Goal: Transaction & Acquisition: Purchase product/service

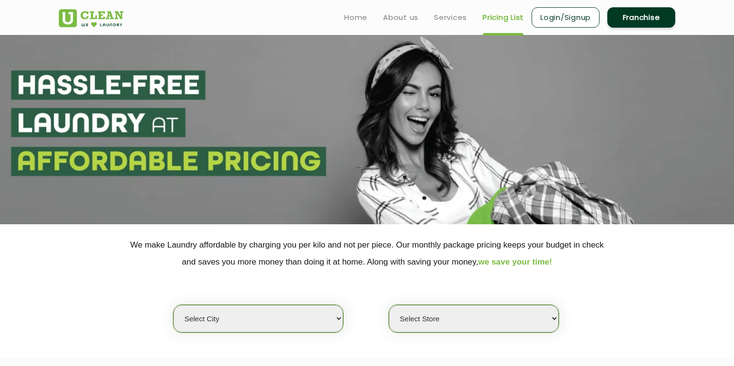
click at [269, 303] on div "Select city Aalo Agartala Agra Ahmedabad Akola Aligarh Alwar - UClean Select Am…" at bounding box center [366, 301] width 631 height 63
click at [263, 312] on select "Select city Aalo Agartala Agra Ahmedabad Akola Aligarh Alwar - UClean Select Am…" at bounding box center [258, 319] width 170 height 28
select select "5"
click at [173, 305] on select "Select city Aalo Agartala Agra Ahmedabad Akola Aligarh Alwar - UClean Select Am…" at bounding box center [258, 319] width 170 height 28
click at [431, 309] on select "Select Store" at bounding box center [474, 319] width 170 height 28
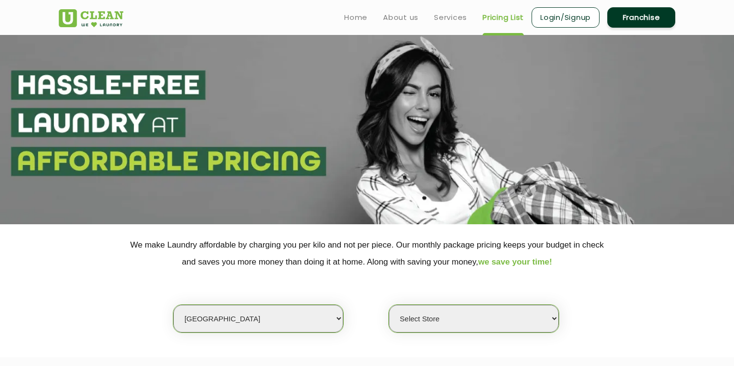
select select "381"
click at [389, 305] on select "Select Store UClean Narsingi UClean Nizampet UClean Sangareddy UClean Gachibowl…" at bounding box center [474, 319] width 170 height 28
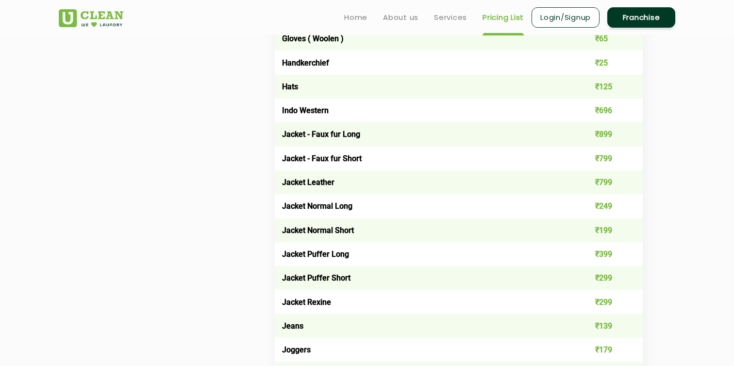
scroll to position [710, 0]
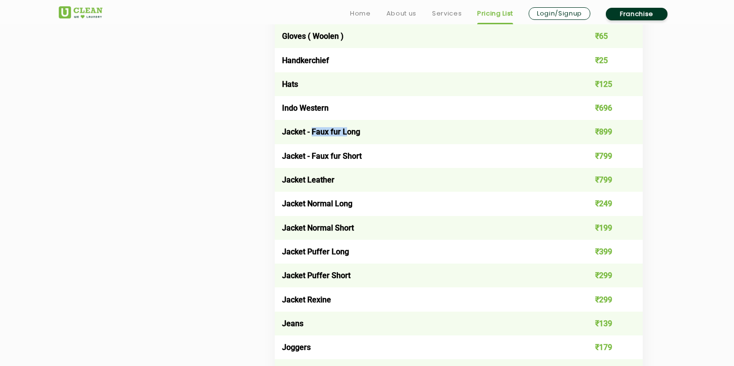
drag, startPoint x: 311, startPoint y: 131, endPoint x: 344, endPoint y: 131, distance: 33.0
click at [344, 131] on td "Jacket - Faux fur Long" at bounding box center [422, 132] width 295 height 24
copy td "Faux fur L"
click at [344, 248] on td "Jacket Puffer Long" at bounding box center [422, 252] width 295 height 24
drag, startPoint x: 280, startPoint y: 249, endPoint x: 349, endPoint y: 251, distance: 69.4
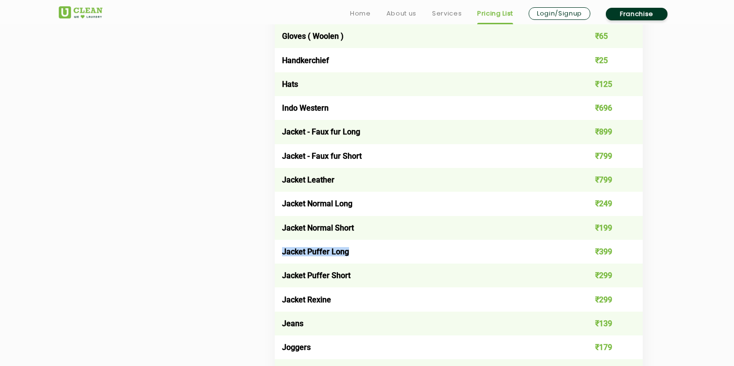
click at [349, 251] on td "Jacket Puffer Long" at bounding box center [422, 252] width 295 height 24
copy td "Jacket Puffer Long"
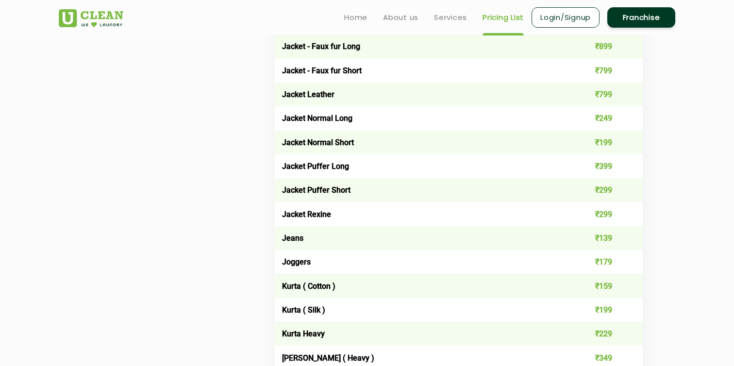
scroll to position [785, 0]
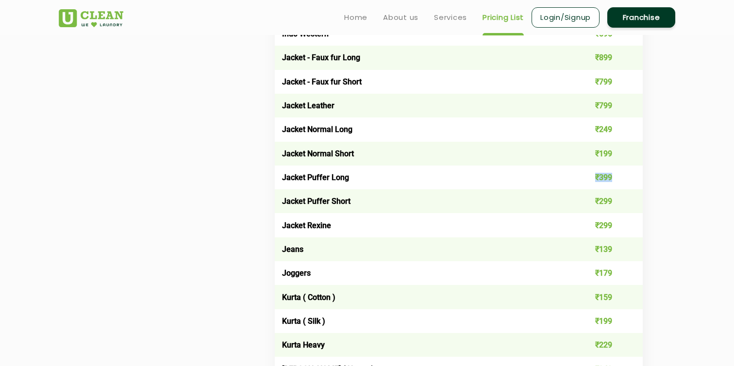
drag, startPoint x: 595, startPoint y: 178, endPoint x: 626, endPoint y: 176, distance: 31.1
click at [626, 176] on td "₹399" at bounding box center [606, 177] width 74 height 24
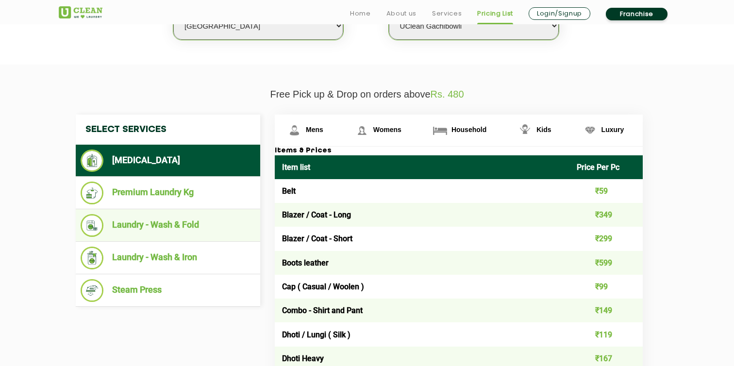
scroll to position [294, 0]
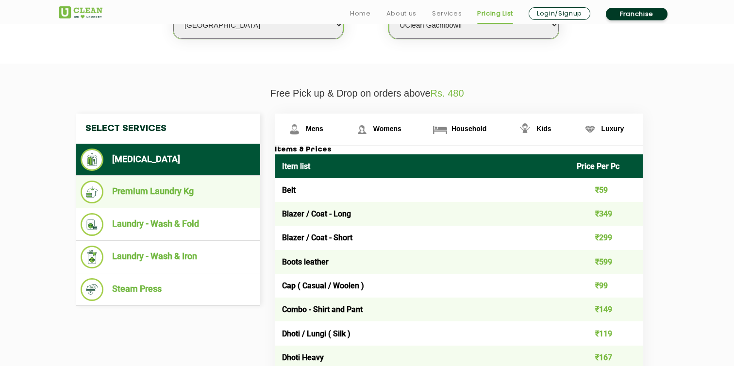
click at [187, 199] on li "Premium Laundry Kg" at bounding box center [168, 191] width 175 height 23
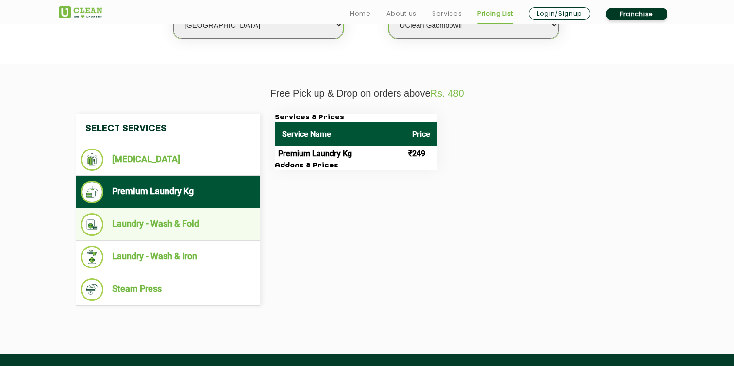
click at [166, 225] on li "Laundry - Wash & Fold" at bounding box center [168, 224] width 175 height 23
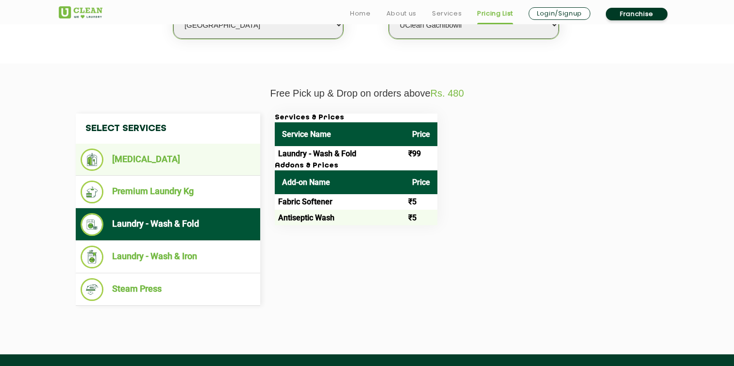
click at [176, 174] on ul "[MEDICAL_DATA]" at bounding box center [168, 160] width 184 height 32
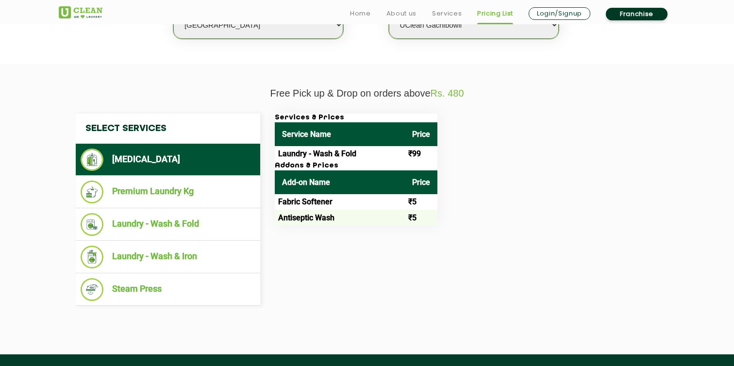
click at [177, 169] on li "[MEDICAL_DATA]" at bounding box center [168, 159] width 175 height 22
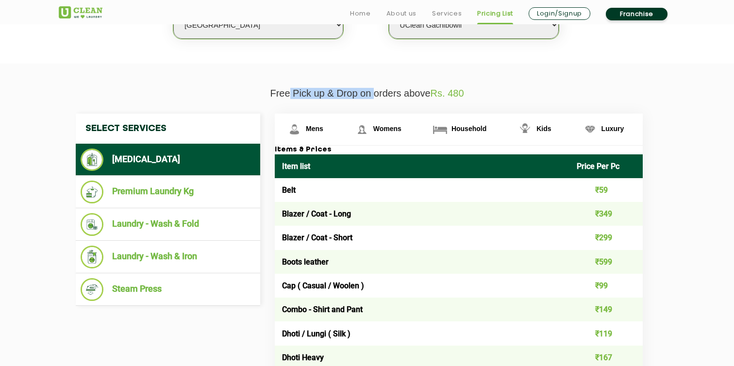
drag, startPoint x: 287, startPoint y: 94, endPoint x: 376, endPoint y: 92, distance: 89.3
click at [376, 92] on p "Free Pick up & Drop on orders above Rs. 480" at bounding box center [367, 93] width 616 height 11
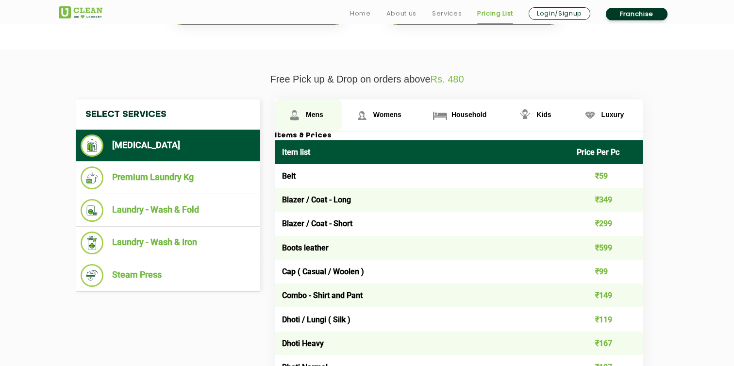
click at [311, 118] on span "Mens" at bounding box center [314, 115] width 17 height 8
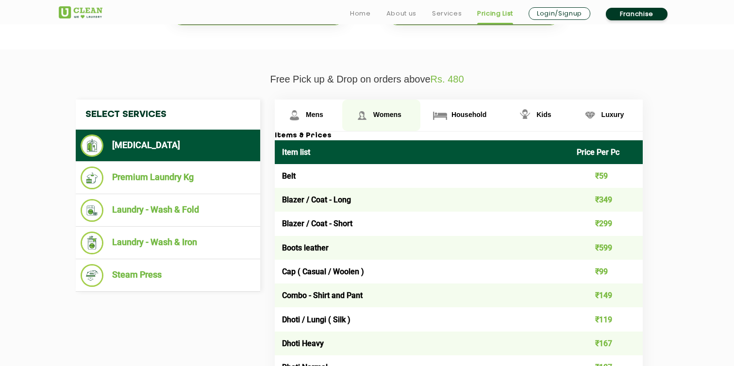
click at [342, 118] on link "Womens" at bounding box center [308, 115] width 67 height 32
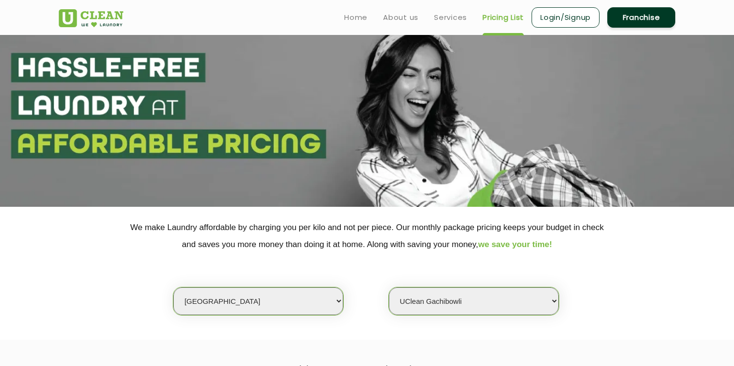
scroll to position [0, 0]
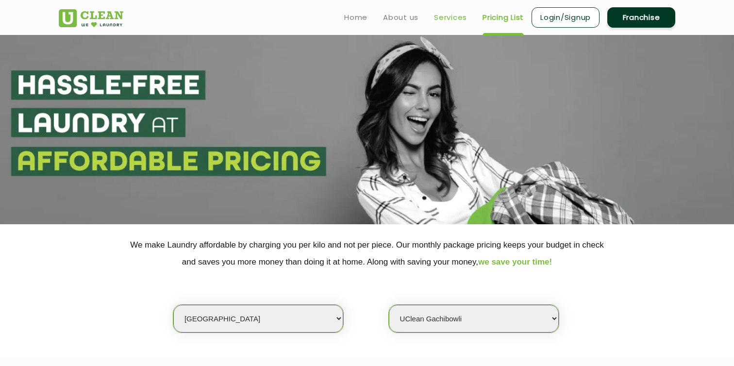
click at [445, 22] on link "Services" at bounding box center [450, 18] width 33 height 12
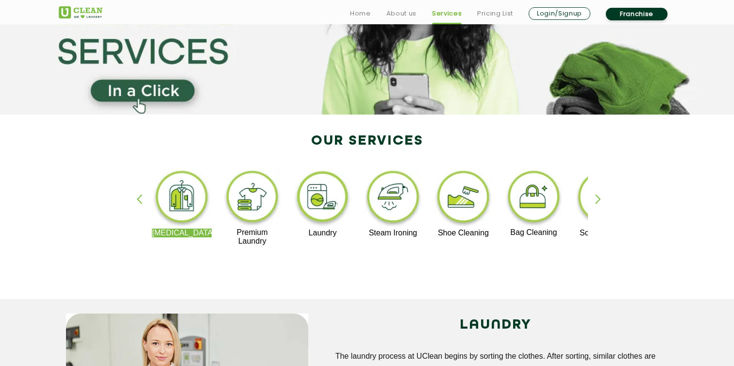
scroll to position [114, 0]
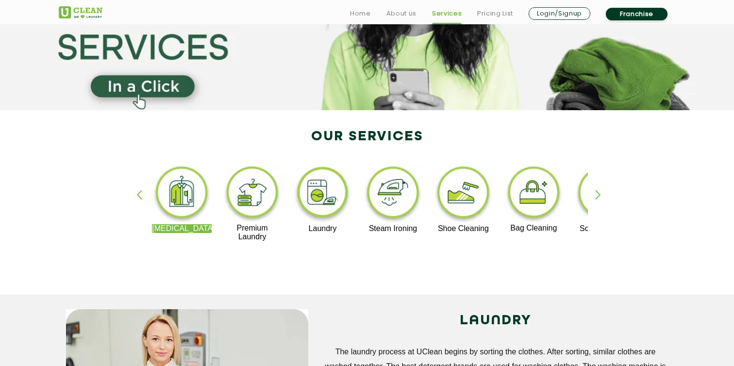
click at [453, 202] on img at bounding box center [463, 194] width 60 height 60
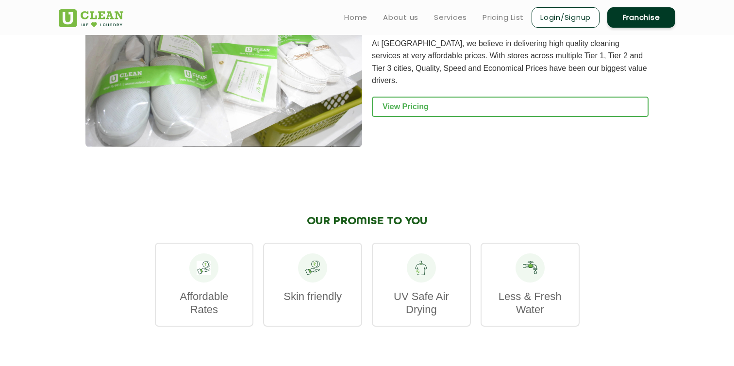
scroll to position [1020, 0]
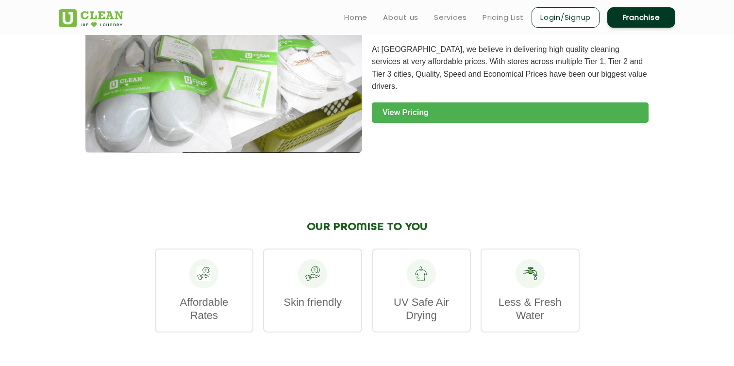
click at [564, 105] on link "View Pricing" at bounding box center [510, 112] width 277 height 20
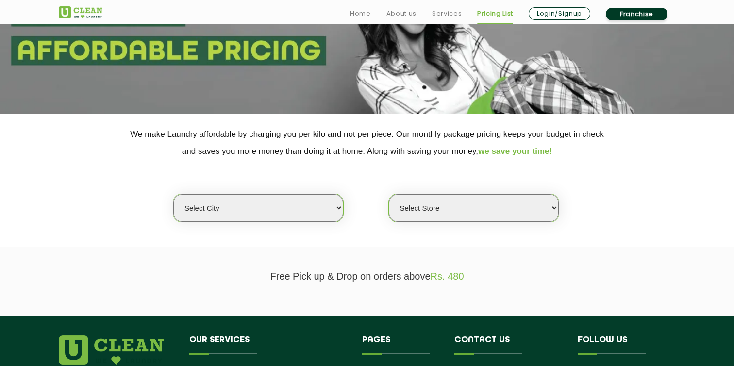
scroll to position [110, 0]
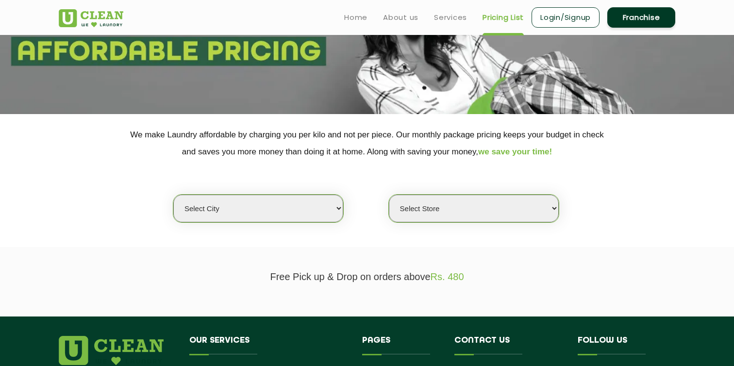
click at [295, 207] on select "Select city Aalo Agartala Agra Ahmedabad Akola Aligarh Alwar - UClean Select Am…" at bounding box center [258, 209] width 170 height 28
select select "5"
click at [173, 195] on select "Select city Aalo Agartala Agra Ahmedabad Akola Aligarh Alwar - UClean Select Am…" at bounding box center [258, 209] width 170 height 28
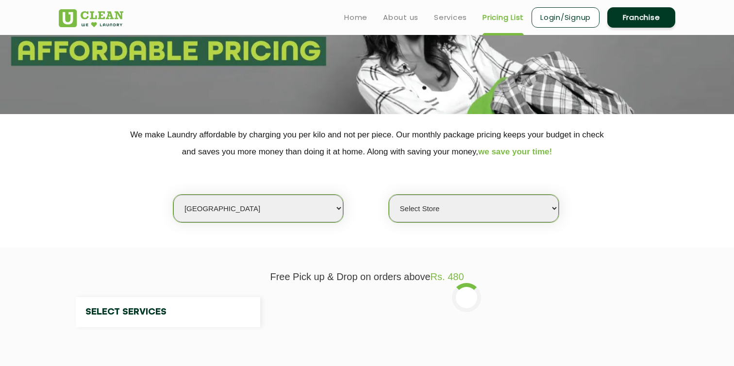
click at [423, 195] on select "Select Store" at bounding box center [474, 209] width 170 height 28
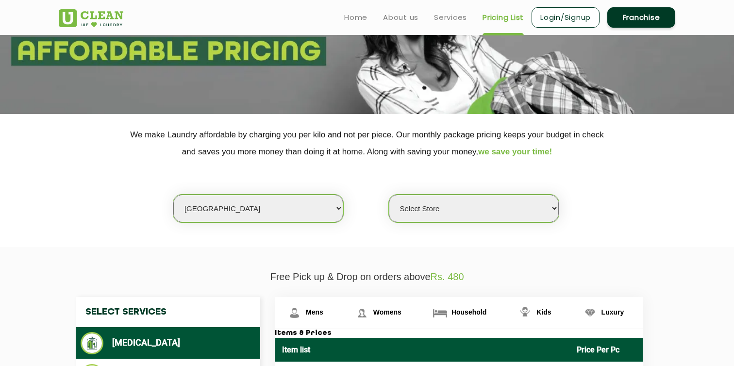
click at [428, 204] on select "Select Store UClean Narsingi UClean Nizampet UClean Sangareddy UClean Gachibowl…" at bounding box center [474, 209] width 170 height 28
select select "381"
click at [389, 195] on select "Select Store UClean Narsingi UClean Nizampet UClean Sangareddy UClean Gachibowl…" at bounding box center [474, 209] width 170 height 28
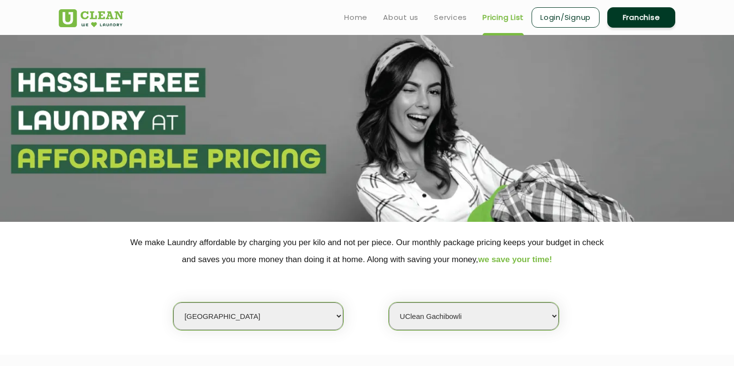
scroll to position [0, 0]
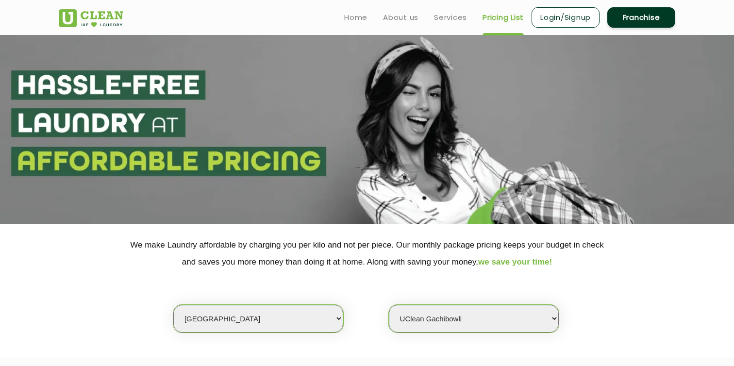
click at [368, 18] on ul "Home About us Services Pricing List Login/Signup Franchise" at bounding box center [505, 17] width 339 height 23
click at [358, 17] on link "Home" at bounding box center [355, 18] width 23 height 12
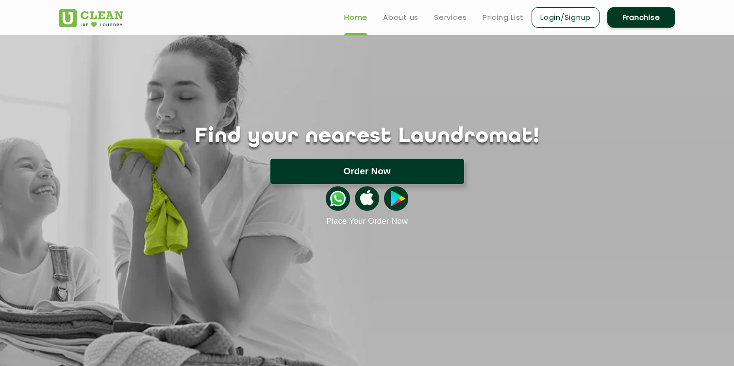
click at [382, 174] on button "Order Now" at bounding box center [367, 171] width 194 height 25
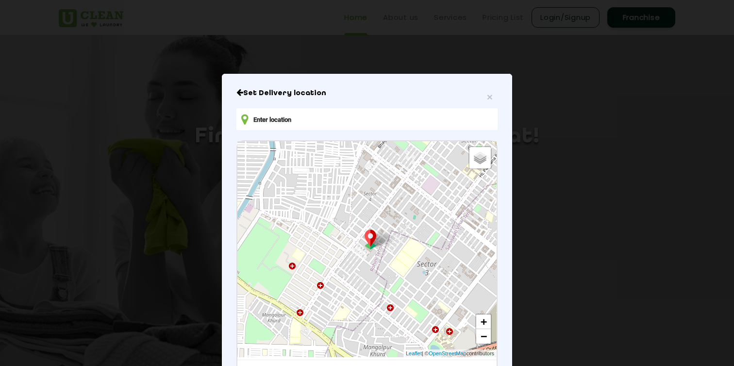
click at [370, 128] on input "text" at bounding box center [366, 119] width 261 height 22
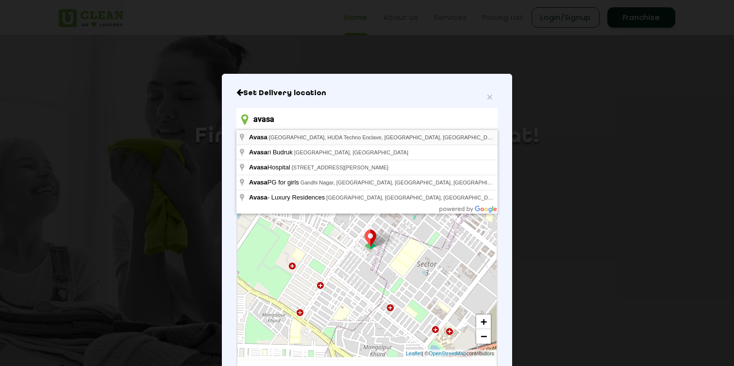
type input "Avasa, [STREET_ADDRESS]"
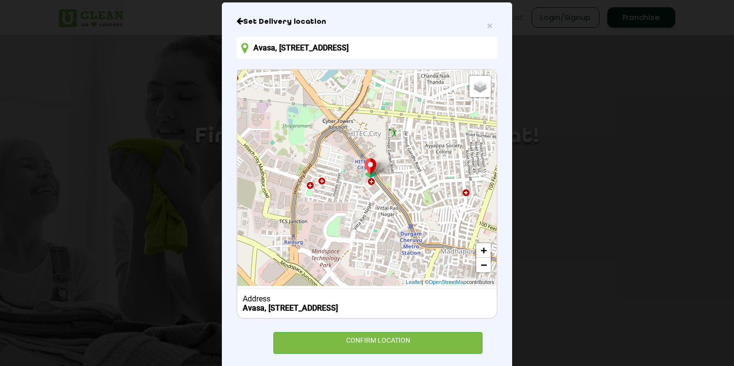
scroll to position [97, 0]
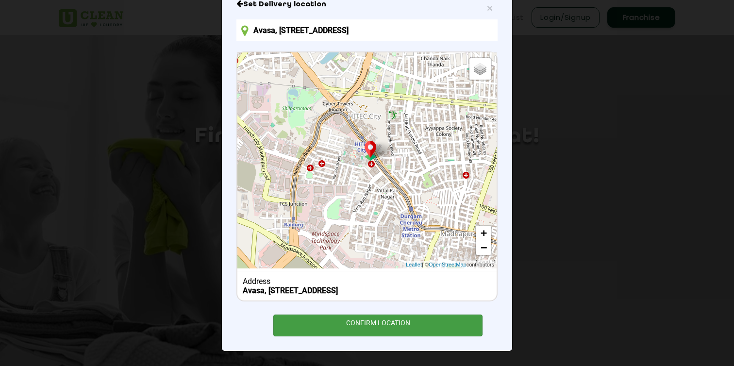
click at [386, 328] on div "CONFIRM LOCATION" at bounding box center [377, 325] width 209 height 22
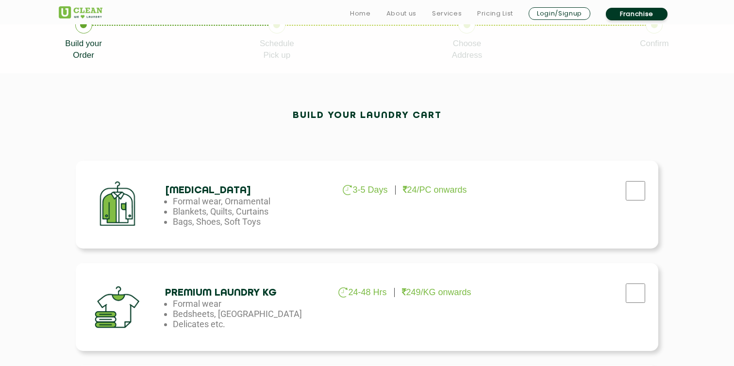
scroll to position [236, 0]
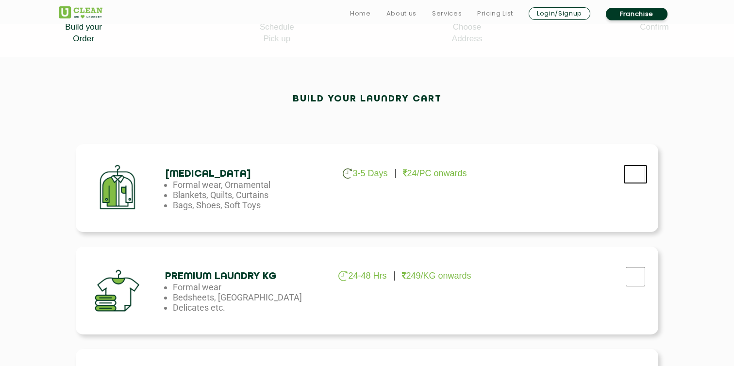
click at [640, 174] on input "checkbox" at bounding box center [635, 173] width 24 height 19
checkbox input "true"
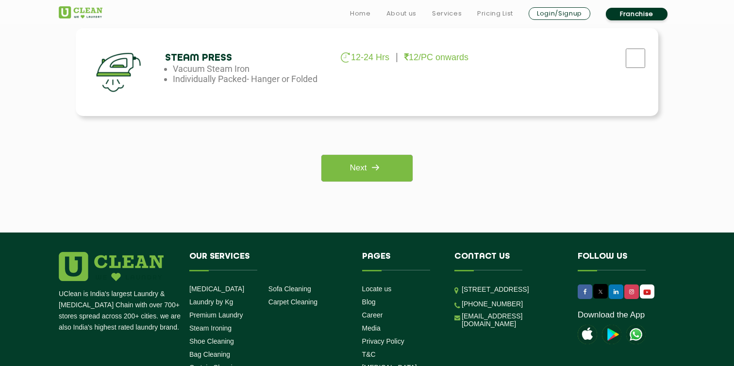
scroll to position [765, 0]
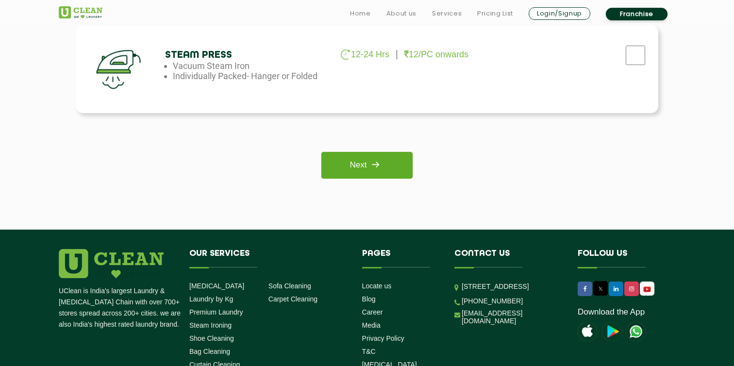
click at [389, 171] on link "Next" at bounding box center [366, 165] width 91 height 27
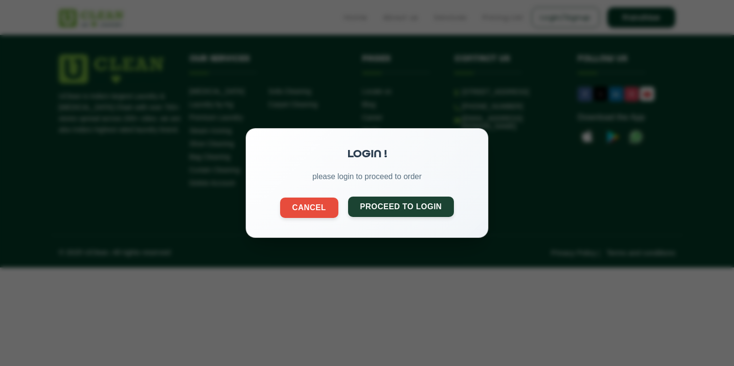
click at [360, 206] on button "Proceed to Login" at bounding box center [401, 206] width 106 height 20
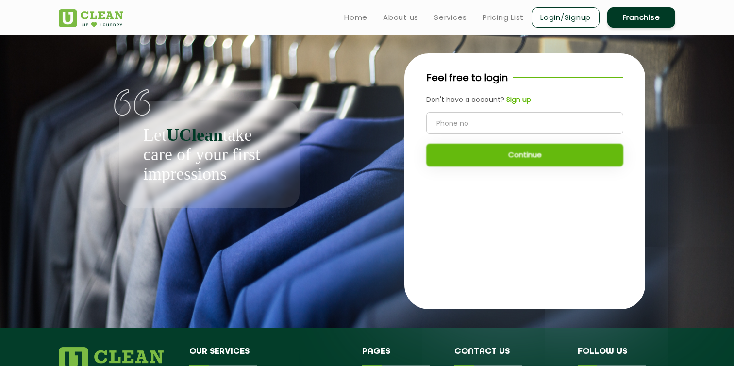
click at [488, 125] on input "tel" at bounding box center [524, 123] width 197 height 22
type input "8919287004"
click at [472, 153] on button "Continue" at bounding box center [524, 155] width 197 height 23
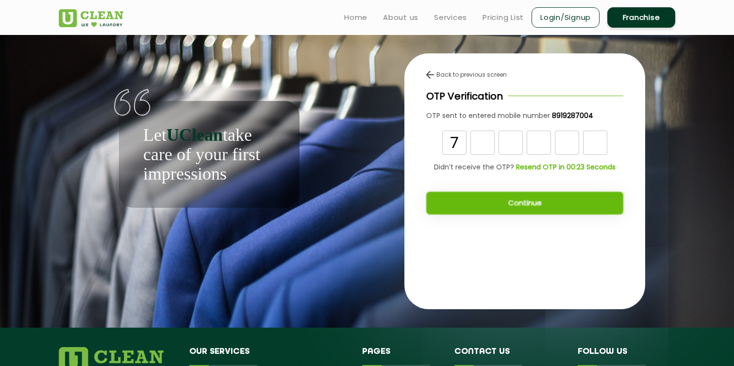
type input "7"
type input "0"
type input "5"
type input "0"
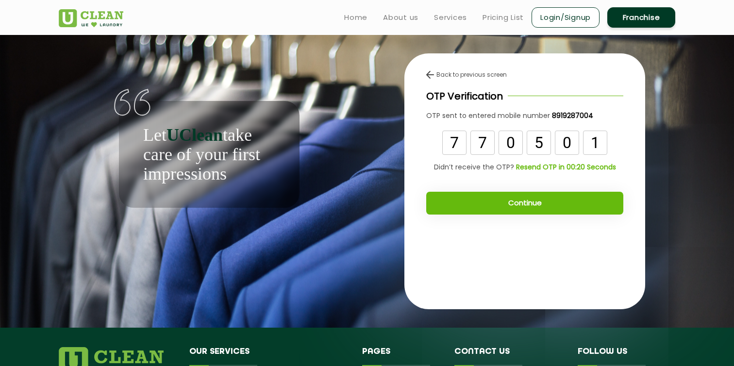
type input "1"
click at [510, 198] on button "Continue" at bounding box center [524, 203] width 197 height 23
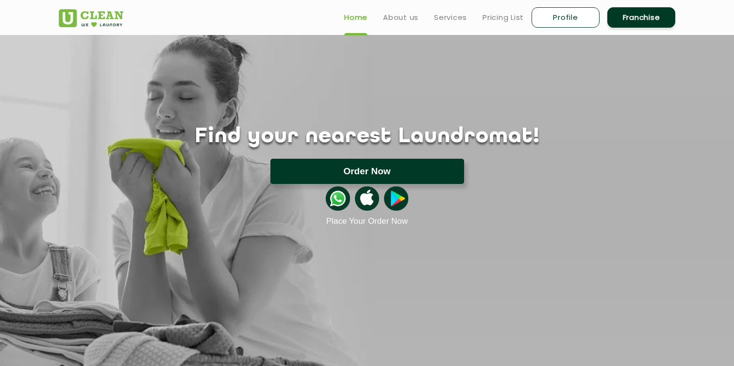
click at [389, 167] on button "Order Now" at bounding box center [367, 171] width 194 height 25
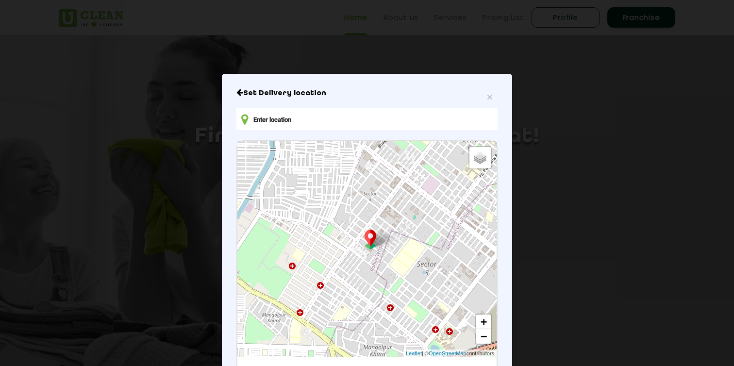
click at [342, 123] on input "text" at bounding box center [366, 119] width 261 height 22
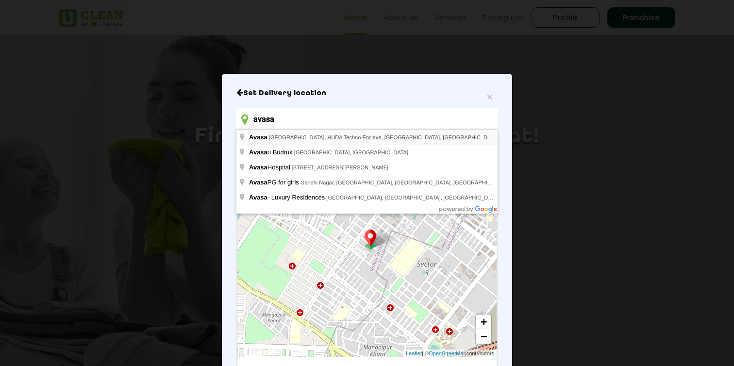
type input "Avasa, [STREET_ADDRESS]"
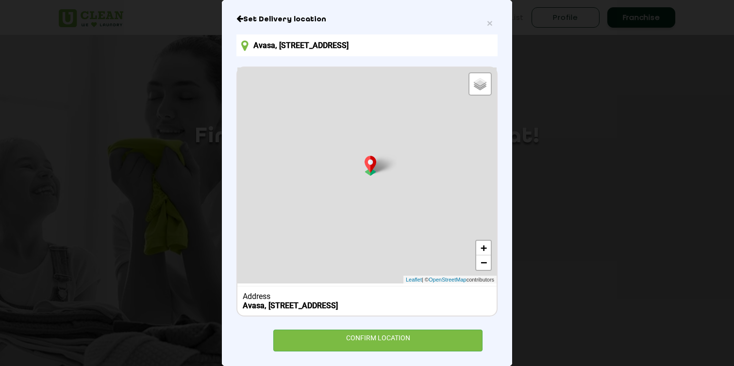
scroll to position [97, 0]
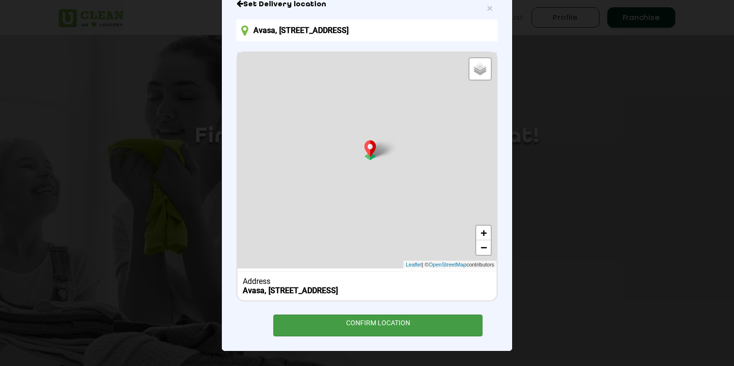
click at [411, 329] on div "CONFIRM LOCATION" at bounding box center [377, 325] width 209 height 22
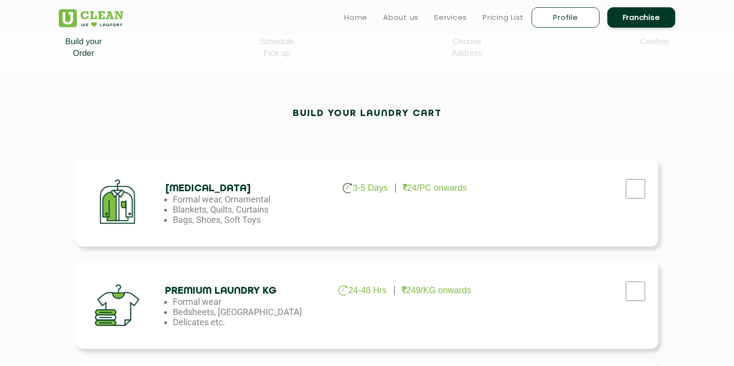
scroll to position [220, 0]
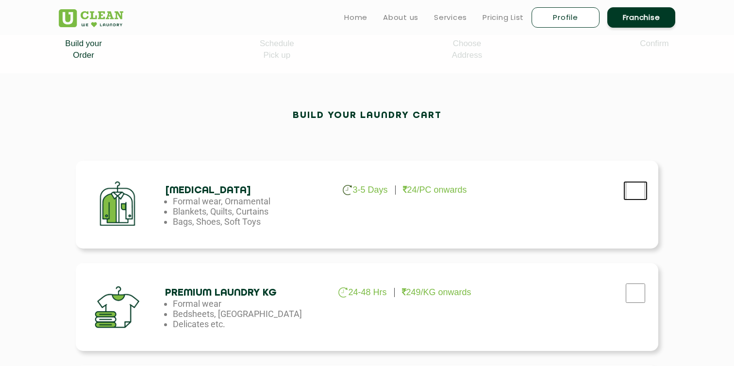
click at [633, 194] on input "checkbox" at bounding box center [635, 190] width 24 height 19
checkbox input "true"
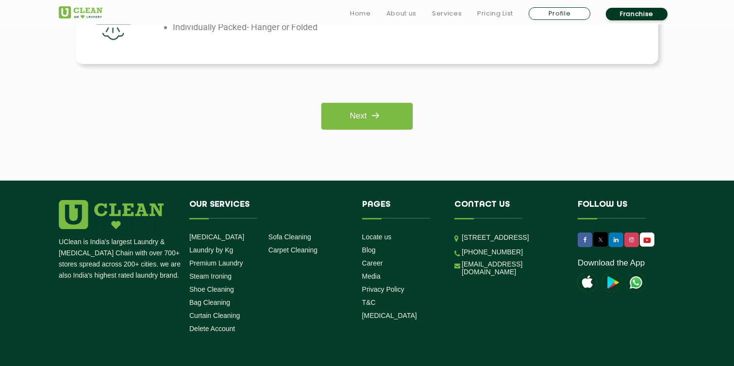
scroll to position [861, 0]
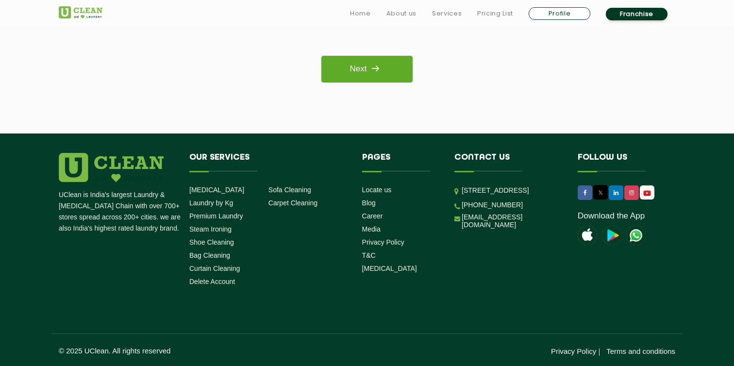
click at [341, 74] on link "Next" at bounding box center [366, 69] width 91 height 27
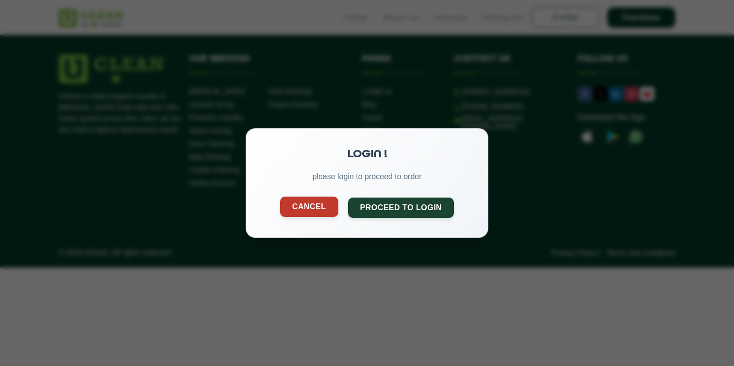
click at [326, 210] on button "Cancel" at bounding box center [309, 206] width 58 height 20
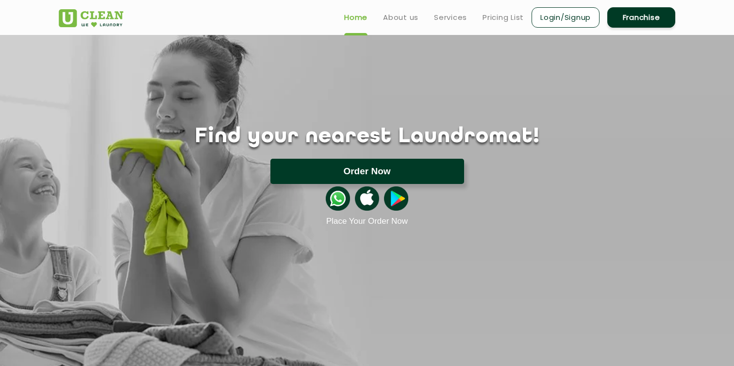
click at [397, 167] on button "Order Now" at bounding box center [367, 171] width 194 height 25
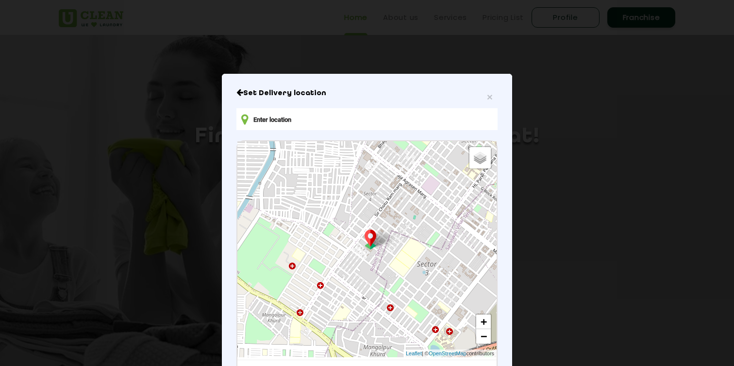
click at [459, 126] on input "text" at bounding box center [366, 119] width 261 height 22
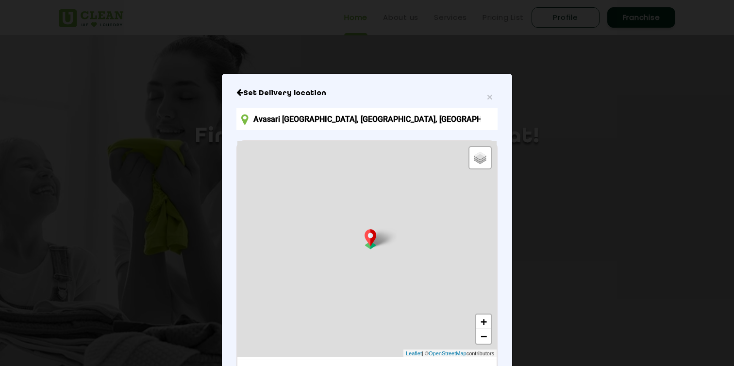
click at [417, 123] on input "Avasari [GEOGRAPHIC_DATA], [GEOGRAPHIC_DATA], [GEOGRAPHIC_DATA]" at bounding box center [366, 119] width 261 height 22
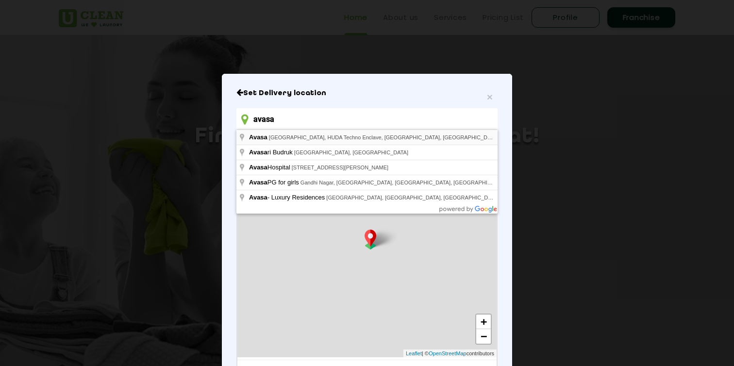
type input "Avasa, [STREET_ADDRESS]"
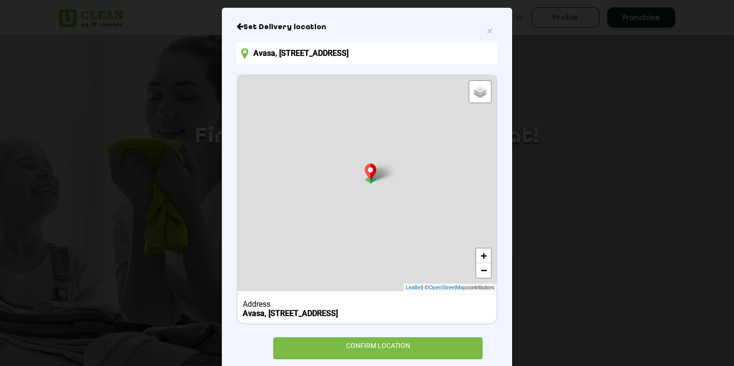
scroll to position [97, 0]
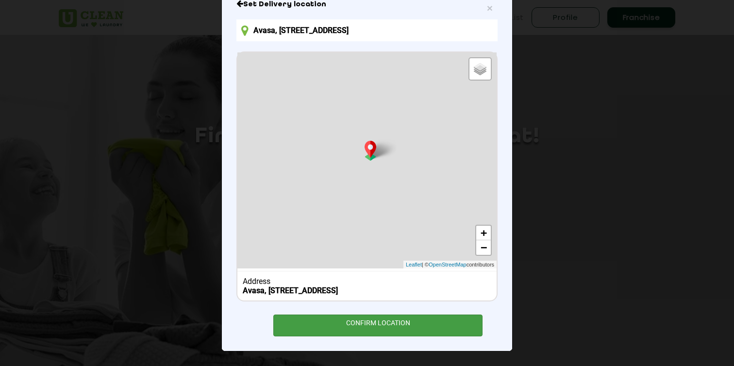
click at [401, 324] on div "CONFIRM LOCATION" at bounding box center [377, 325] width 209 height 22
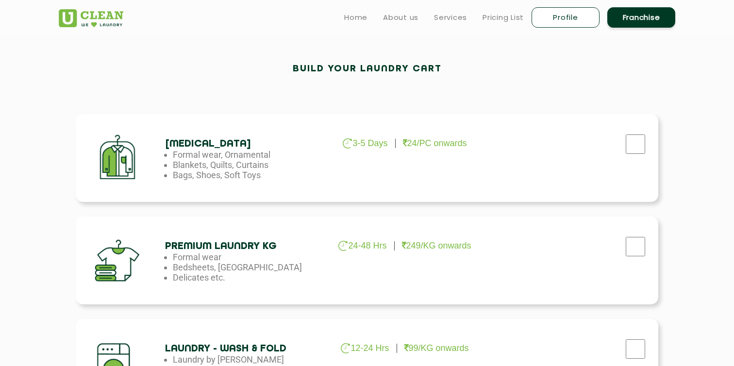
scroll to position [266, 0]
click at [480, 149] on div "[MEDICAL_DATA] 3-5 Days 24/PC onwards Formal wear, Ornamental Blankets, Quilts,…" at bounding box center [367, 159] width 582 height 88
click at [634, 149] on input "checkbox" at bounding box center [635, 144] width 24 height 19
checkbox input "true"
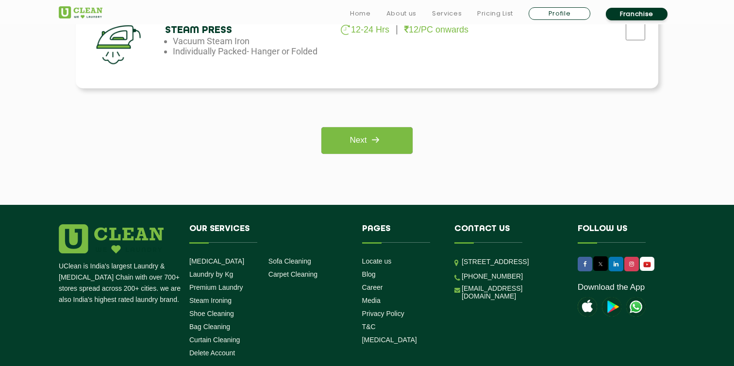
scroll to position [796, 0]
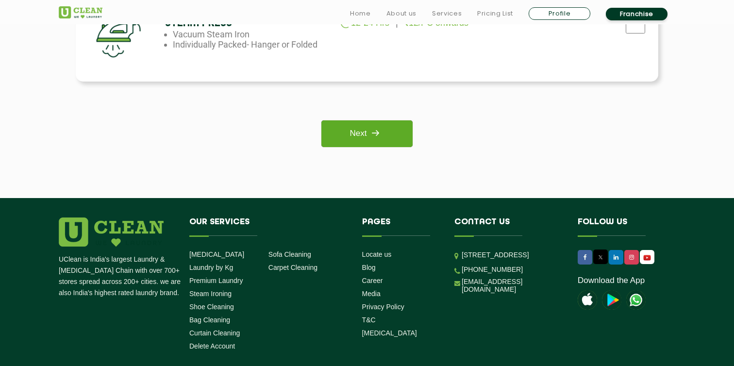
click at [344, 121] on link "Next" at bounding box center [366, 133] width 91 height 27
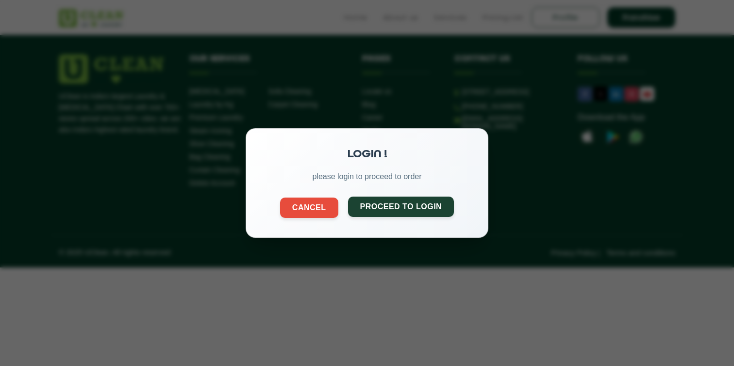
click at [384, 213] on button "Proceed to Login" at bounding box center [401, 206] width 106 height 20
